Goal: Information Seeking & Learning: Learn about a topic

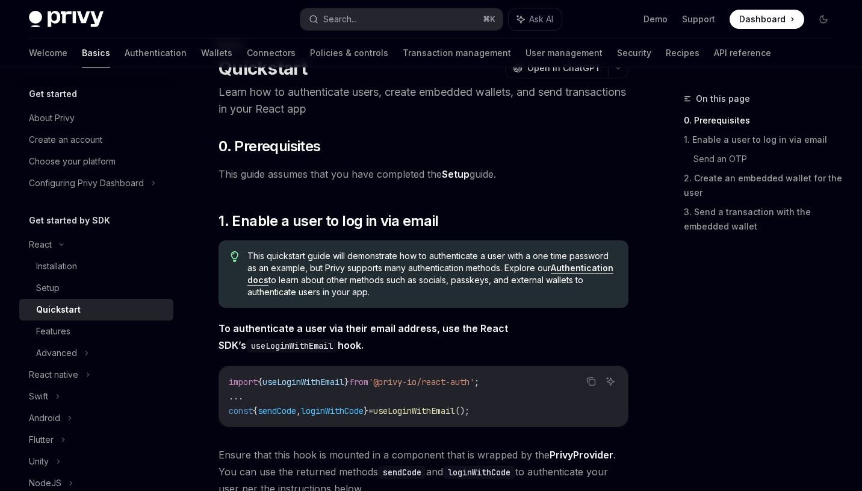
scroll to position [55, 0]
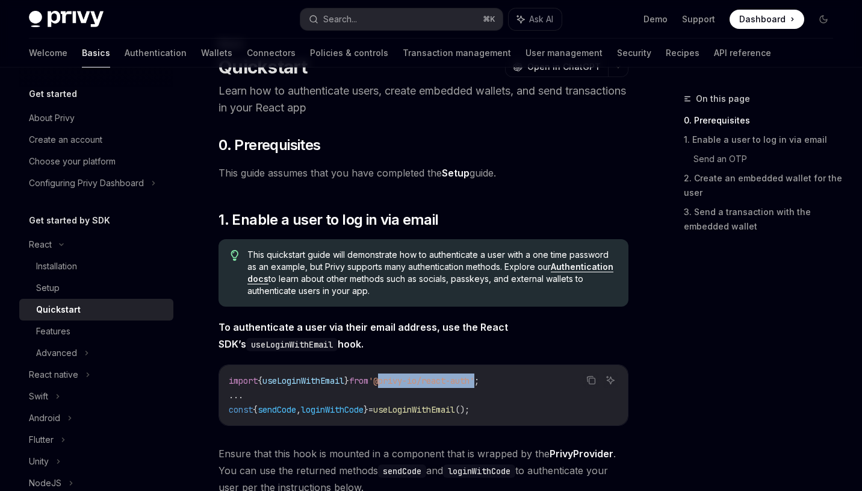
drag, startPoint x: 497, startPoint y: 381, endPoint x: 396, endPoint y: 381, distance: 101.7
click at [396, 381] on span "'@privy-io/react-auth'" at bounding box center [421, 380] width 106 height 11
copy span "@privy-io/react-auth"
click at [691, 289] on div "On this page 0. Prerequisites 1. Enable a user to log in via email Send an OTP …" at bounding box center [751, 291] width 183 height 399
click at [440, 22] on button "Search... ⌘ K" at bounding box center [401, 19] width 203 height 22
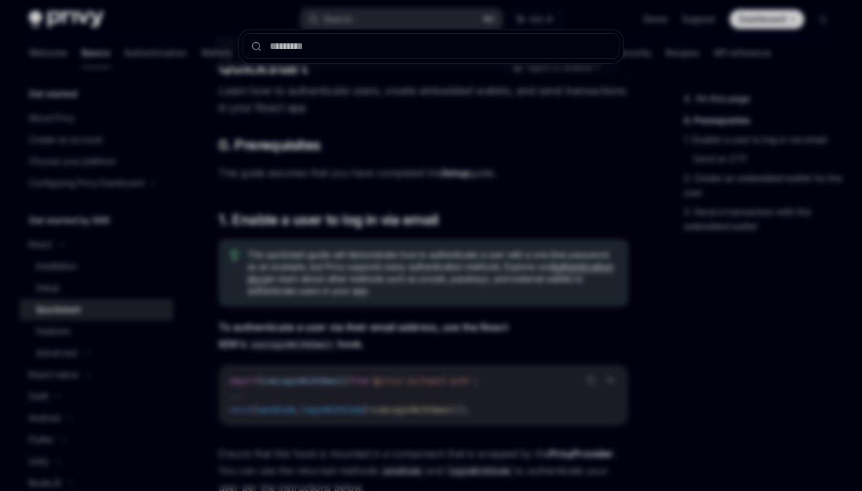
type input "**********"
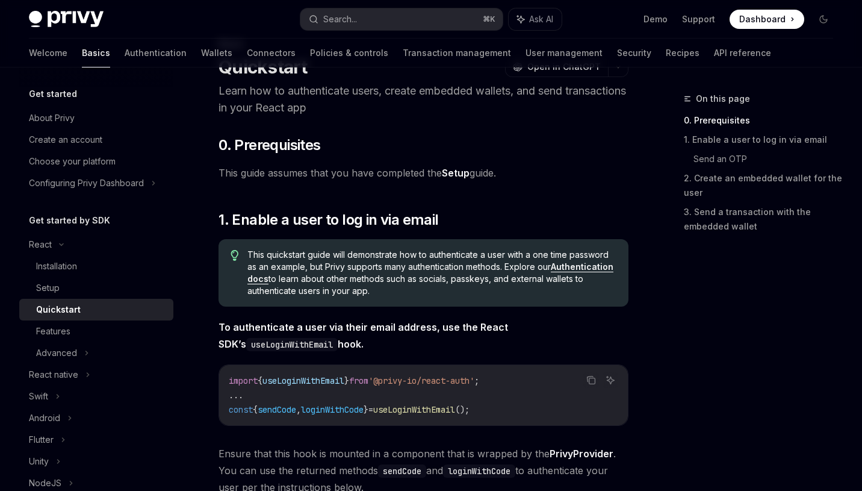
type textarea "*"
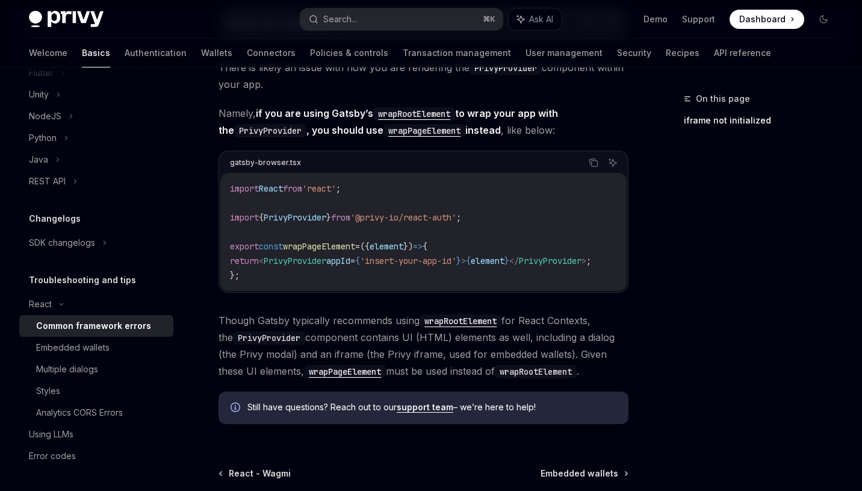
scroll to position [429, 0]
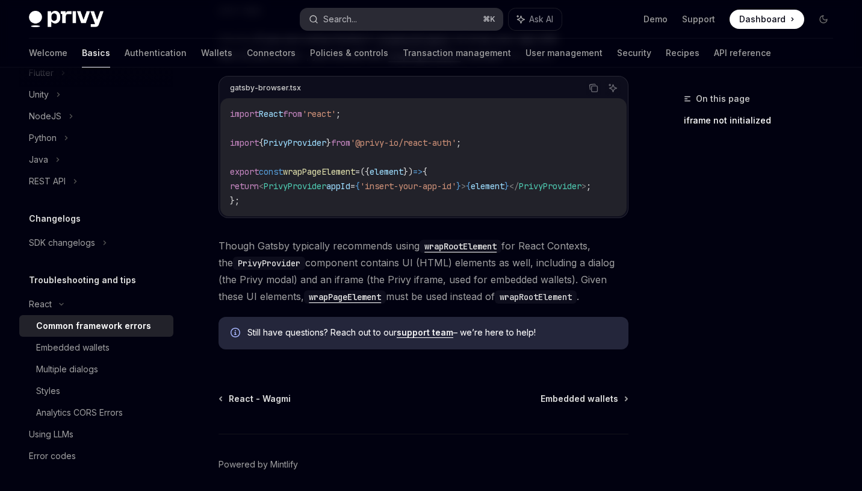
click at [397, 16] on button "Search... ⌘ K" at bounding box center [401, 19] width 203 height 22
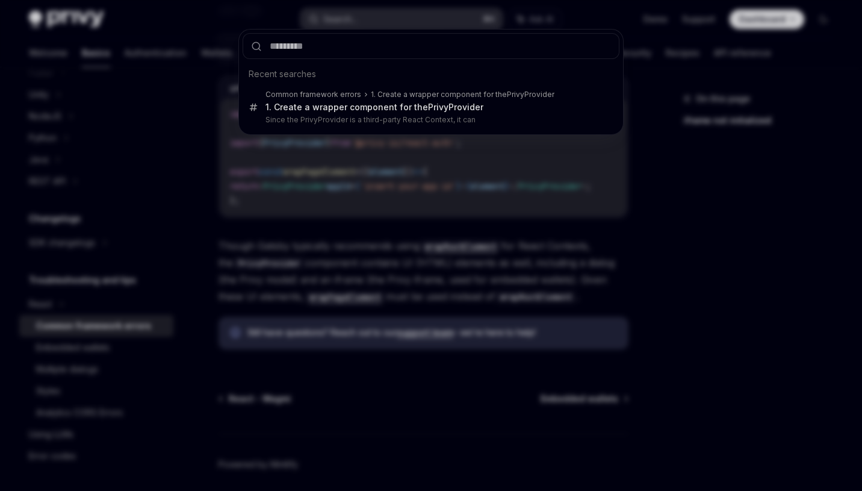
type input "**********"
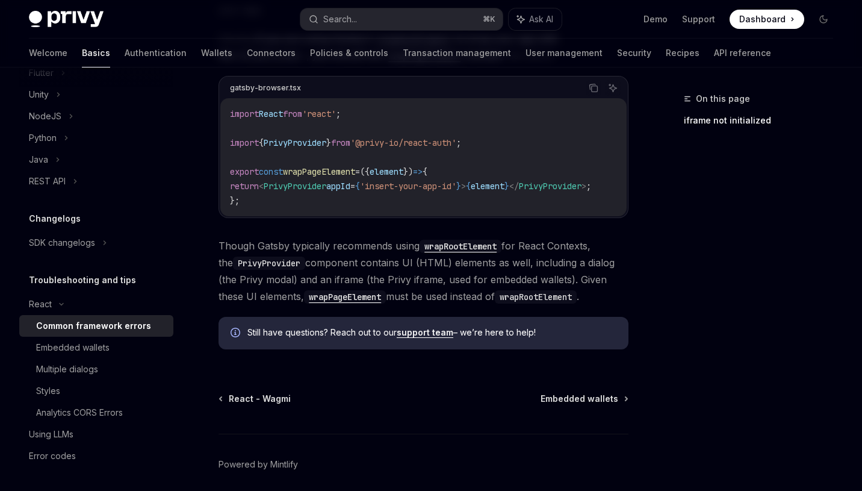
type textarea "*"
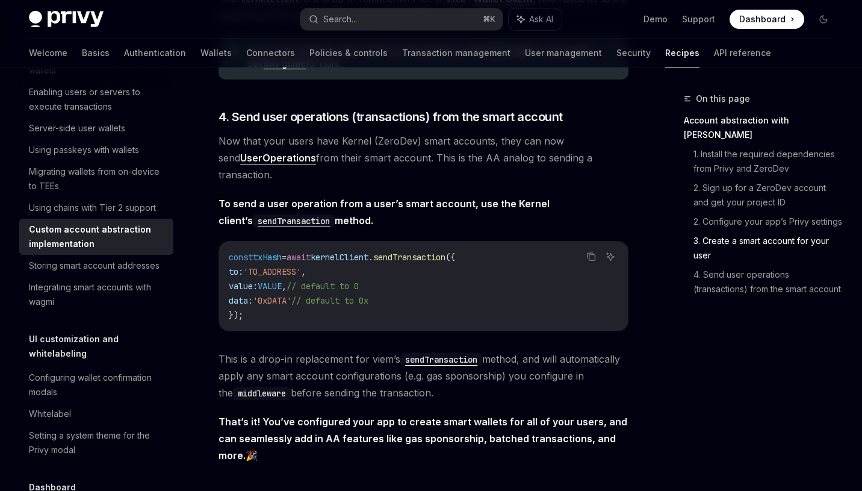
scroll to position [2468, 0]
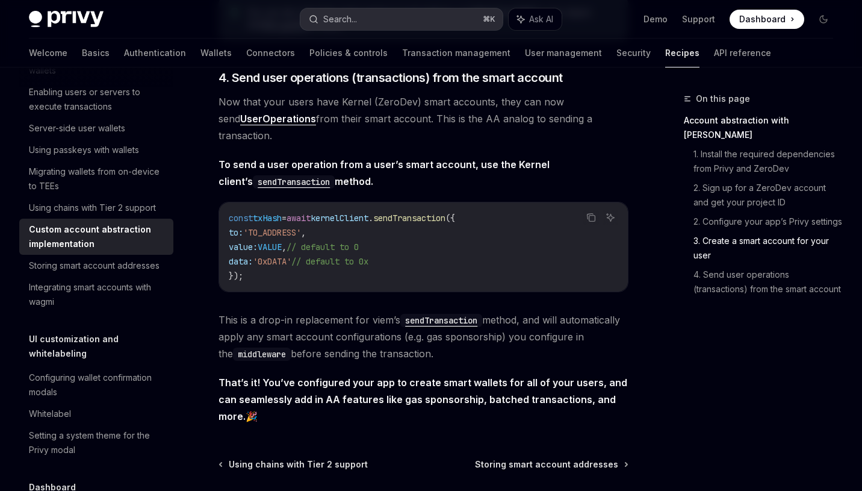
click at [340, 28] on button "Search... ⌘ K" at bounding box center [401, 19] width 203 height 22
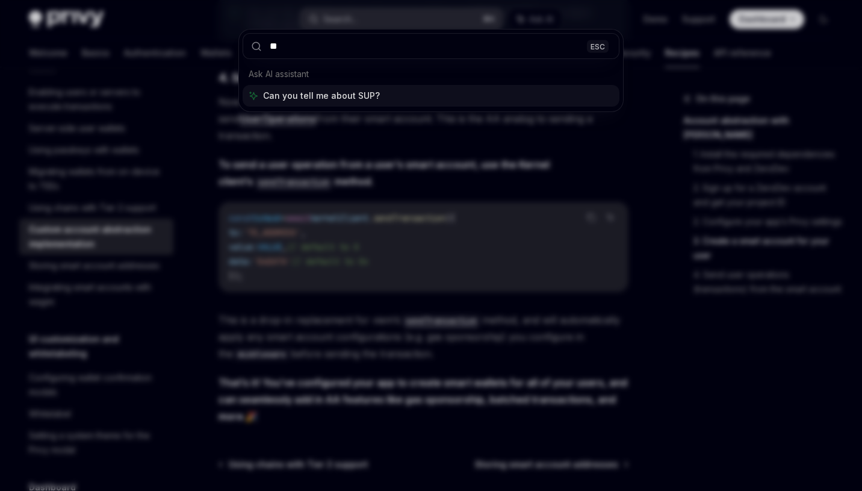
type input "*"
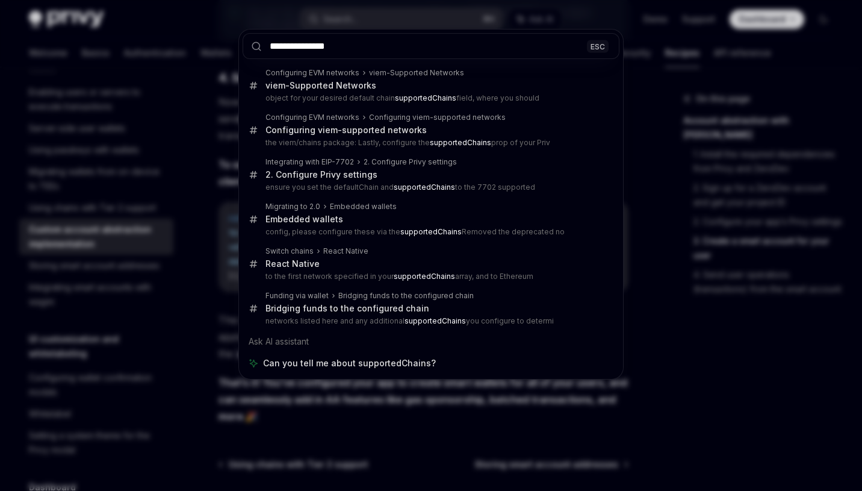
type input "**********"
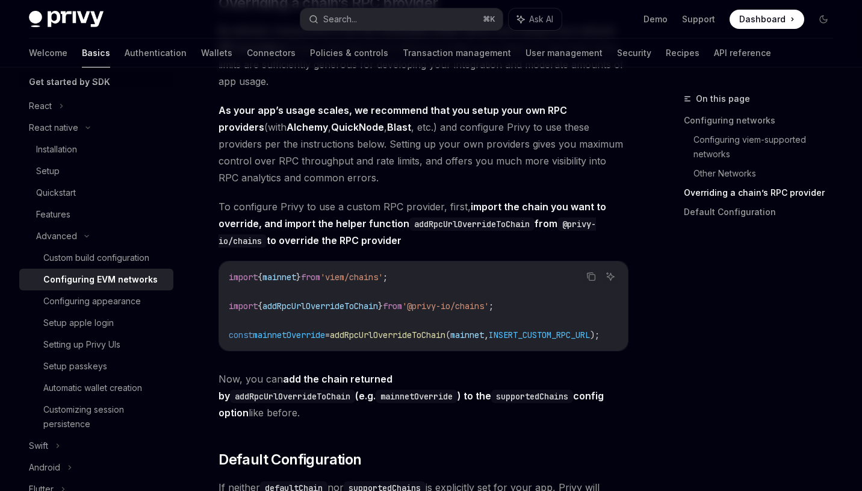
scroll to position [0, 39]
drag, startPoint x: 509, startPoint y: 373, endPoint x: 414, endPoint y: 374, distance: 94.5
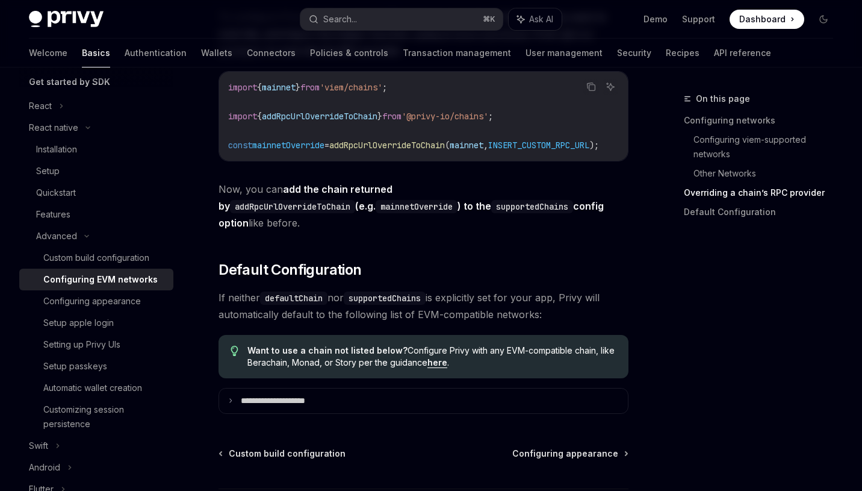
scroll to position [1588, 0]
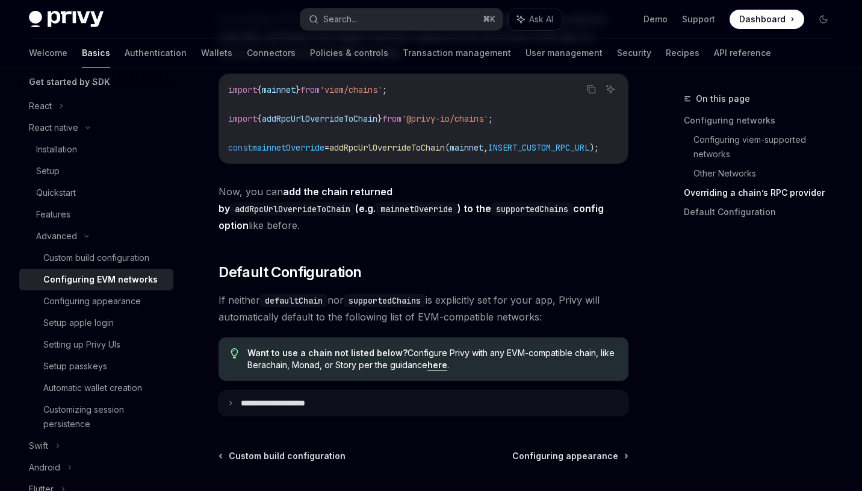
click at [299, 400] on p "**********" at bounding box center [287, 403] width 92 height 11
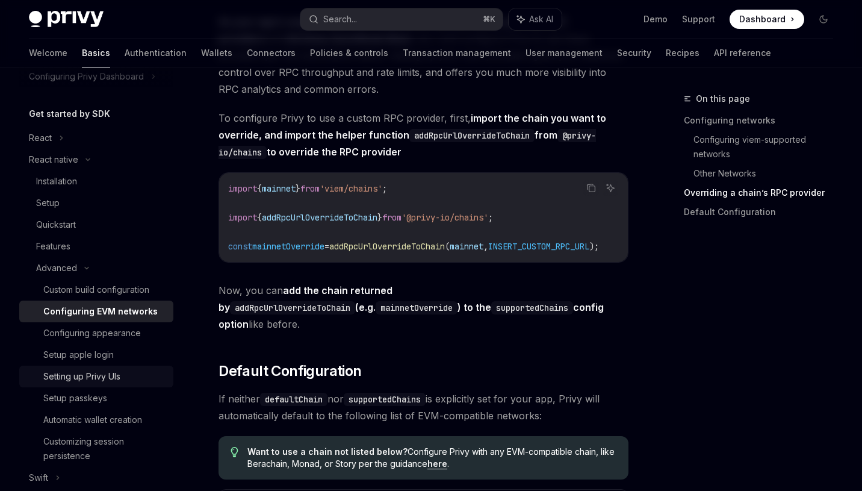
scroll to position [75, 0]
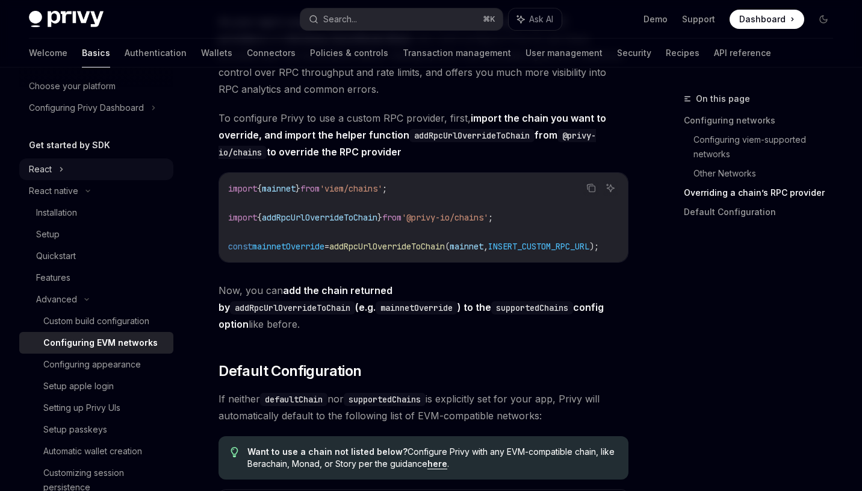
click at [67, 170] on div "React" at bounding box center [96, 169] width 154 height 22
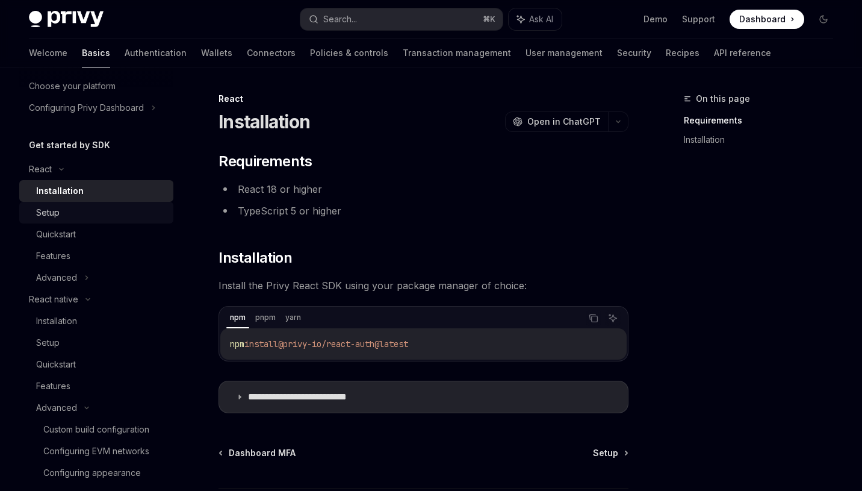
click at [91, 211] on div "Setup" at bounding box center [101, 212] width 130 height 14
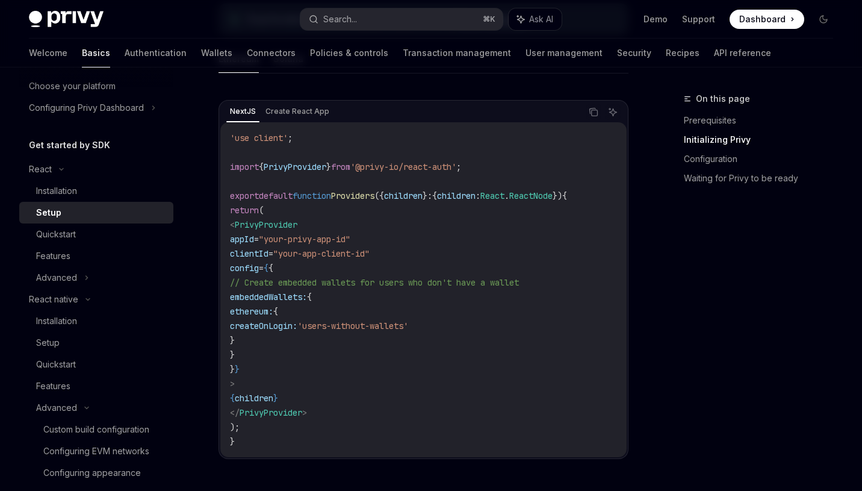
scroll to position [400, 0]
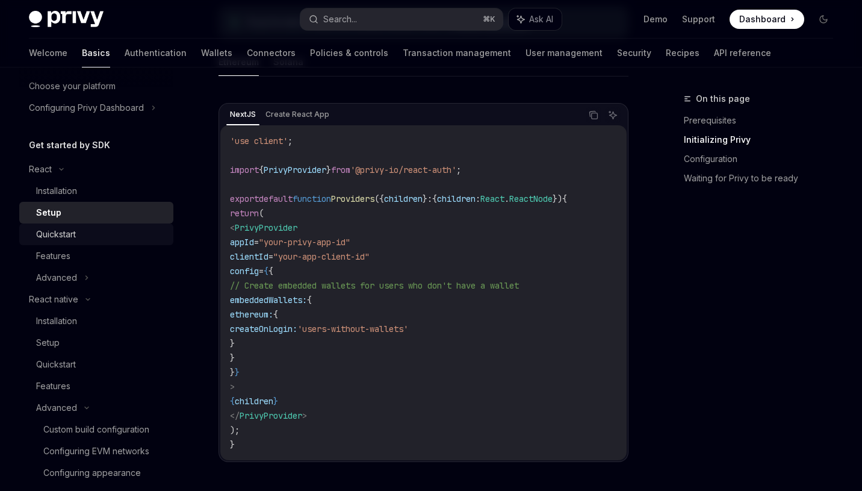
click at [64, 241] on link "Quickstart" at bounding box center [96, 234] width 154 height 22
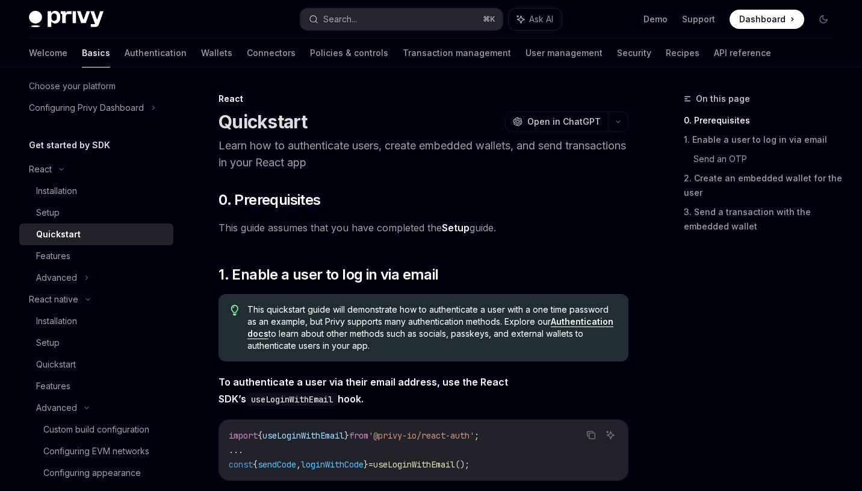
click at [139, 234] on div "Quickstart" at bounding box center [101, 234] width 130 height 14
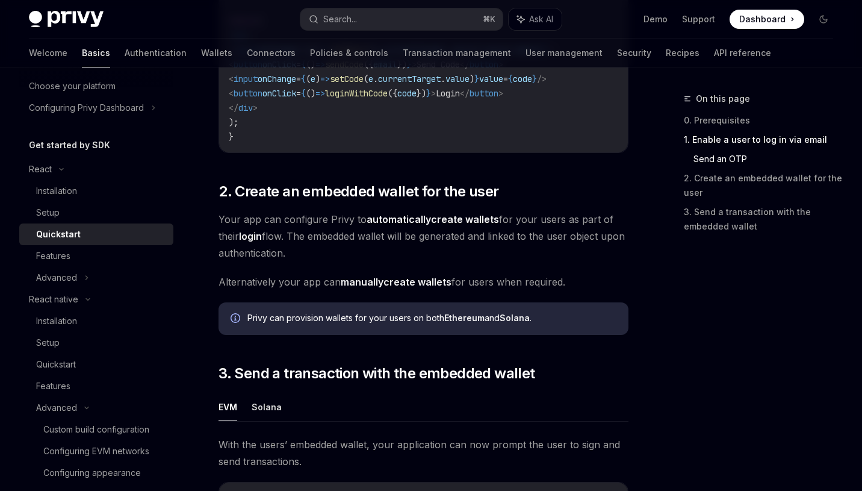
scroll to position [1149, 0]
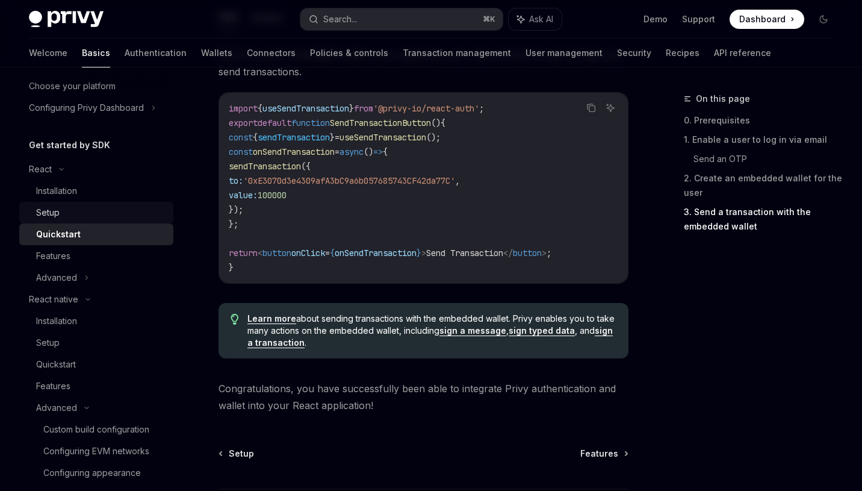
click at [72, 217] on div "Setup" at bounding box center [101, 212] width 130 height 14
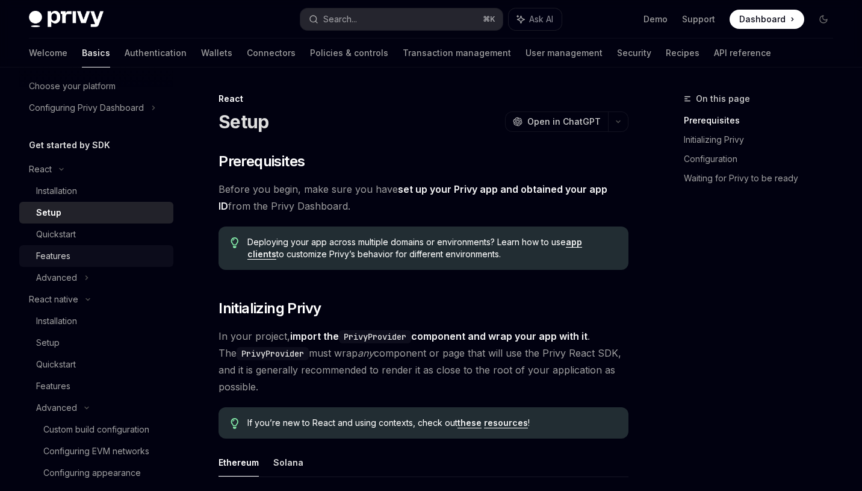
click at [102, 258] on div "Features" at bounding box center [101, 256] width 130 height 14
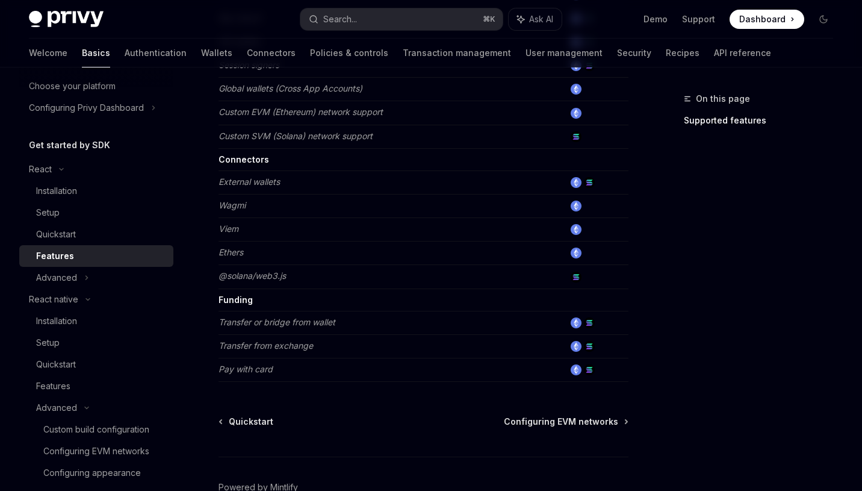
scroll to position [719, 0]
click at [80, 281] on div "Advanced" at bounding box center [96, 278] width 154 height 22
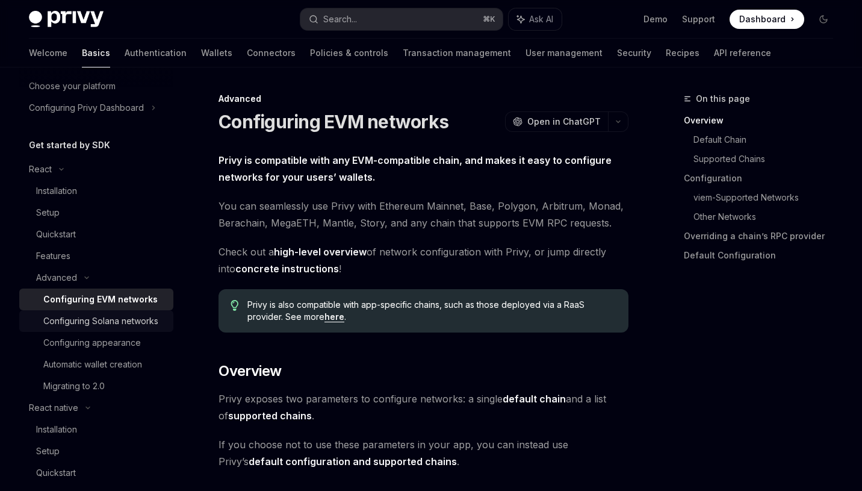
click at [116, 315] on div "Configuring Solana networks" at bounding box center [100, 321] width 115 height 14
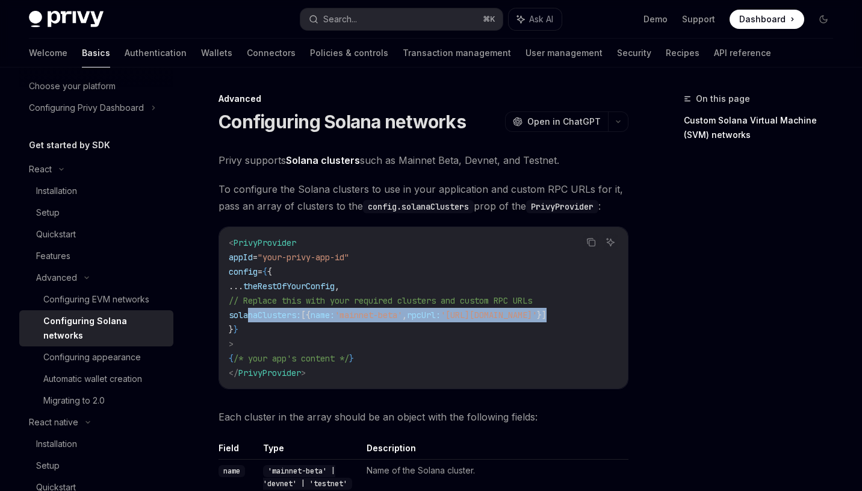
scroll to position [0, 90]
drag, startPoint x: 247, startPoint y: 315, endPoint x: 629, endPoint y: 309, distance: 382.4
copy span "solanaClusters: [{ name: 'mainnet-beta' , rpcUrl: '[URL][DOMAIN_NAME]' }]"
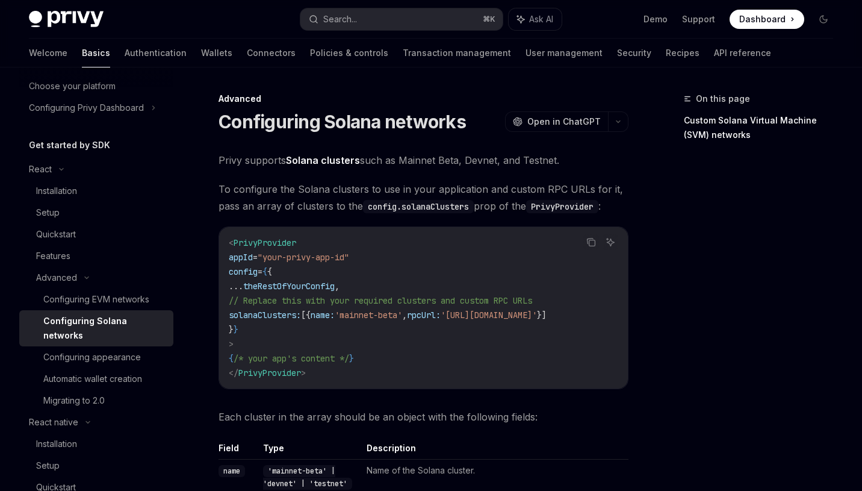
click at [380, 281] on code "< PrivyProvider appId = "your-privy-app-id" config = { { ... theRestOfYourConfi…" at bounding box center [424, 307] width 390 height 144
click at [116, 371] on div "Automatic wallet creation" at bounding box center [92, 378] width 99 height 14
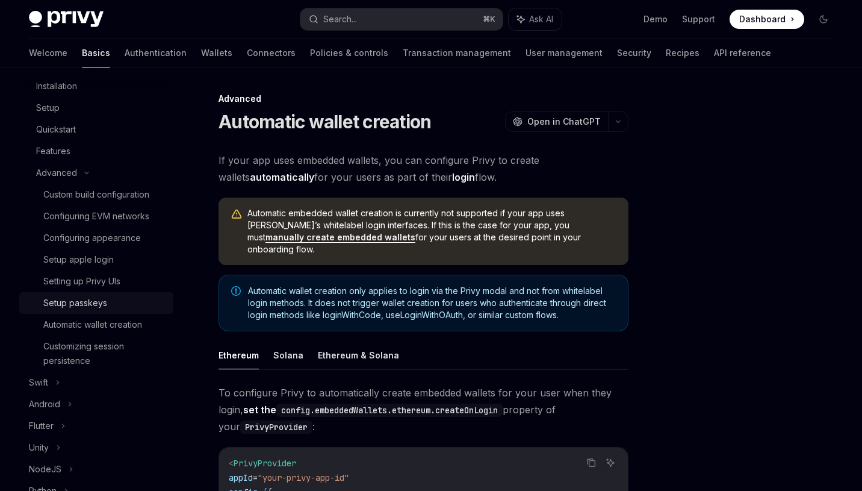
scroll to position [415, 0]
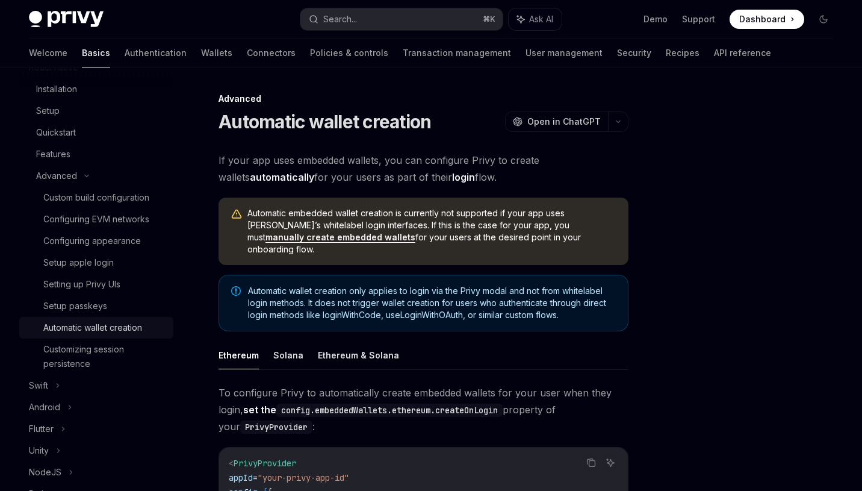
click at [105, 329] on div "Automatic wallet creation" at bounding box center [92, 327] width 99 height 14
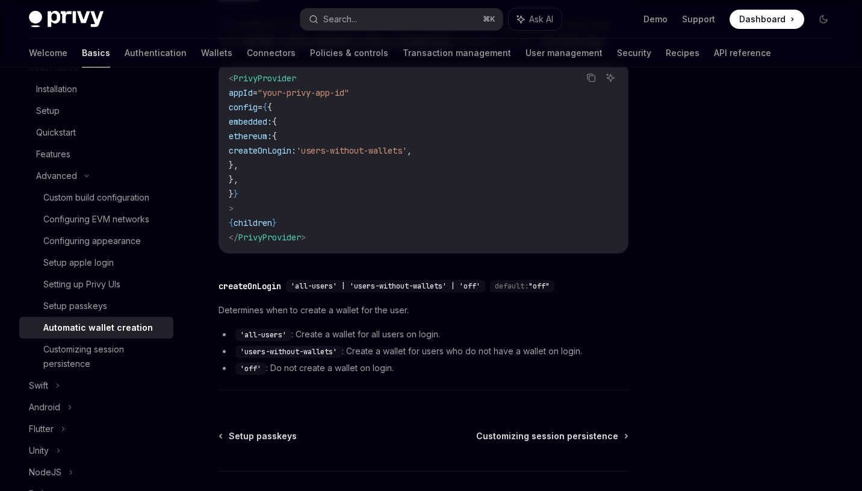
scroll to position [269, 0]
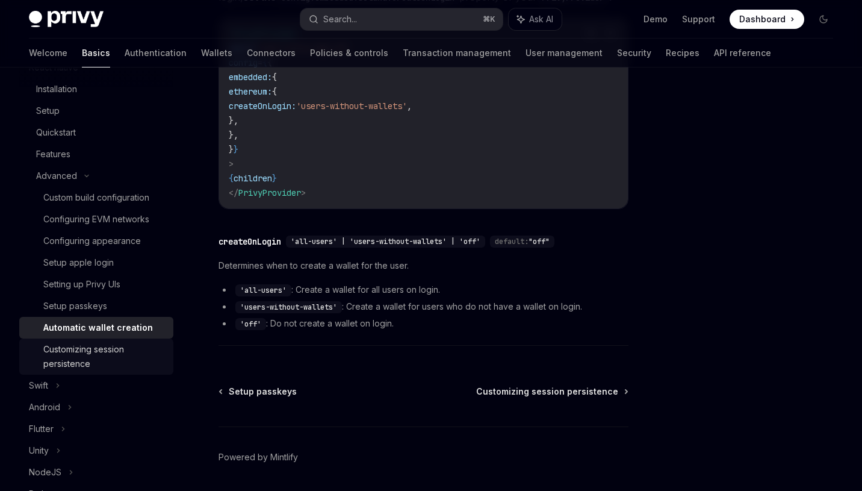
click at [96, 350] on div "Customizing session persistence" at bounding box center [104, 356] width 123 height 29
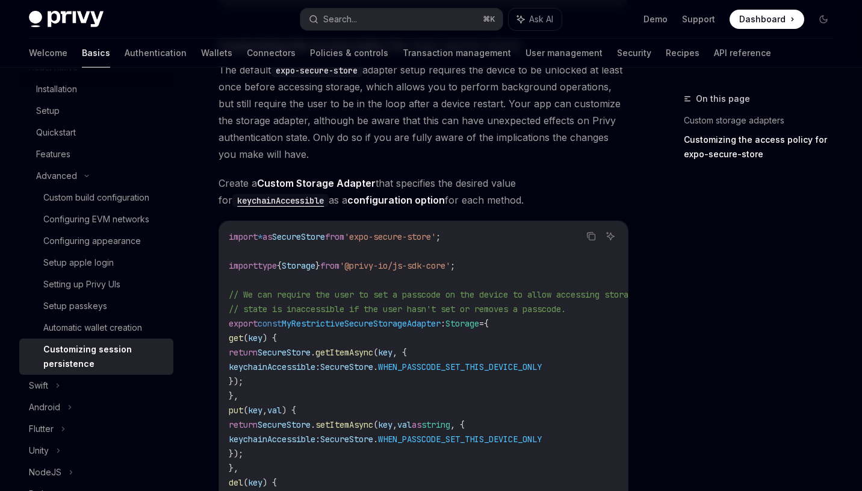
scroll to position [784, 0]
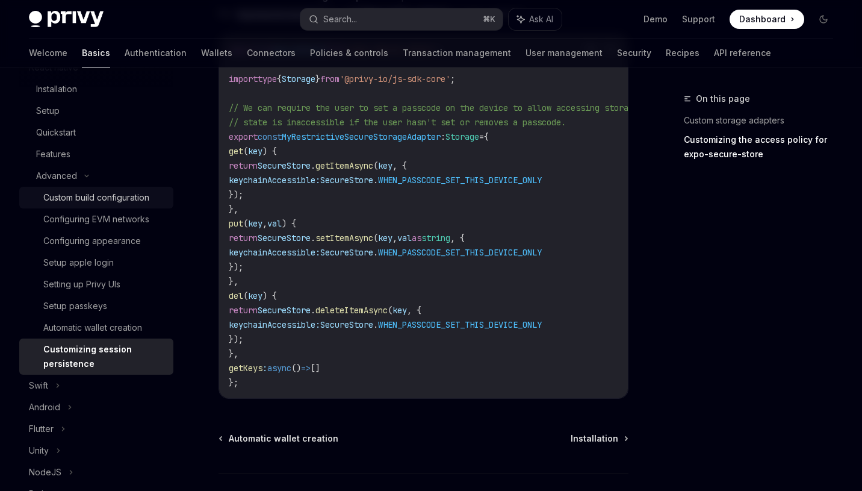
click at [93, 207] on link "Custom build configuration" at bounding box center [96, 198] width 154 height 22
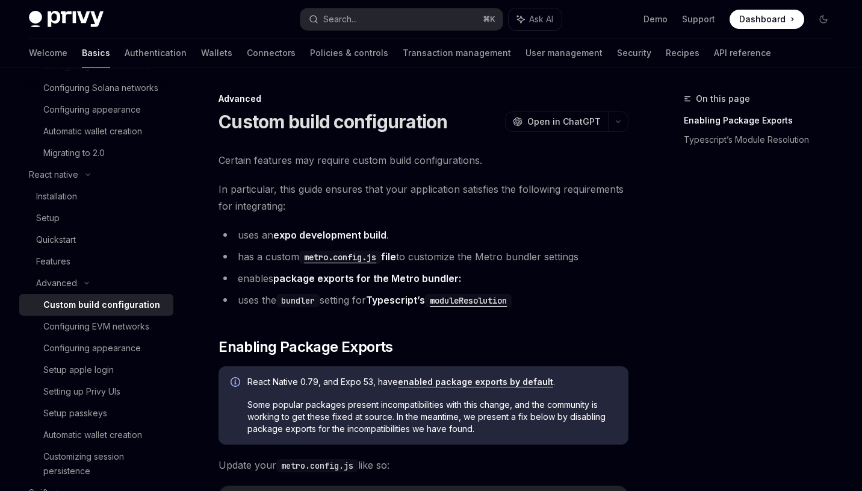
scroll to position [304, 0]
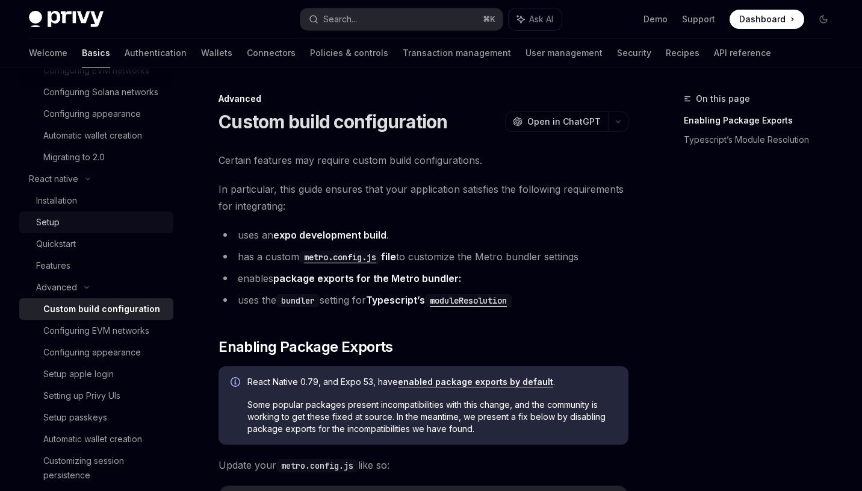
click at [57, 216] on div "Setup" at bounding box center [47, 222] width 23 height 14
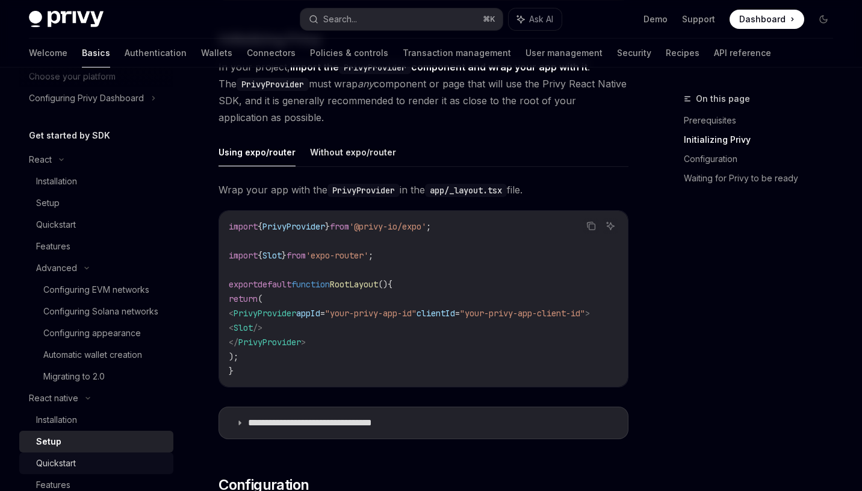
scroll to position [84, 0]
click at [80, 253] on div "Features" at bounding box center [101, 247] width 130 height 14
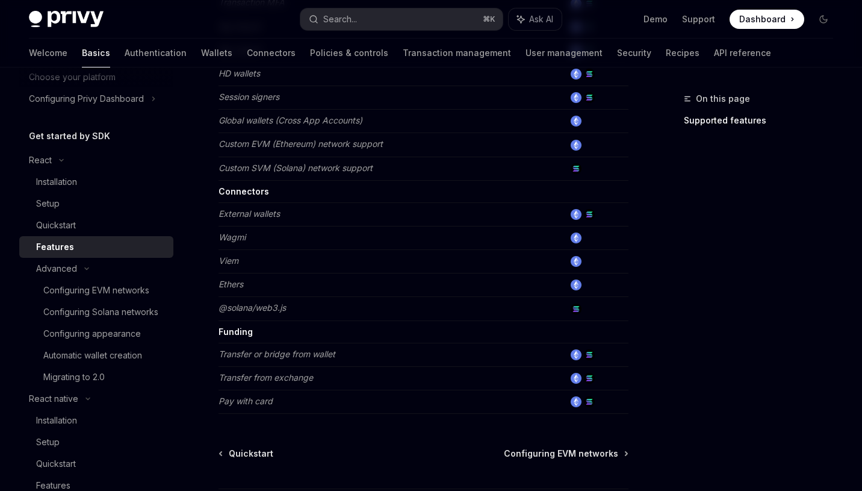
scroll to position [701, 0]
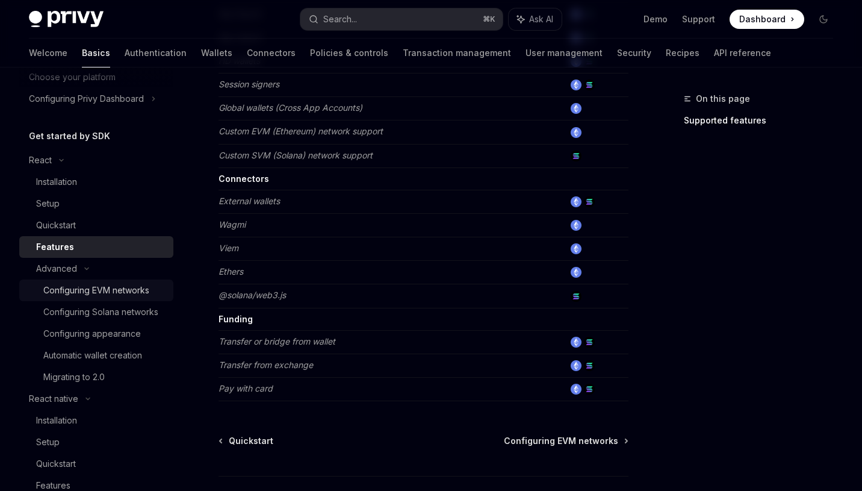
click at [110, 298] on link "Configuring EVM networks" at bounding box center [96, 290] width 154 height 22
type textarea "*"
